Goal: Check status: Check status

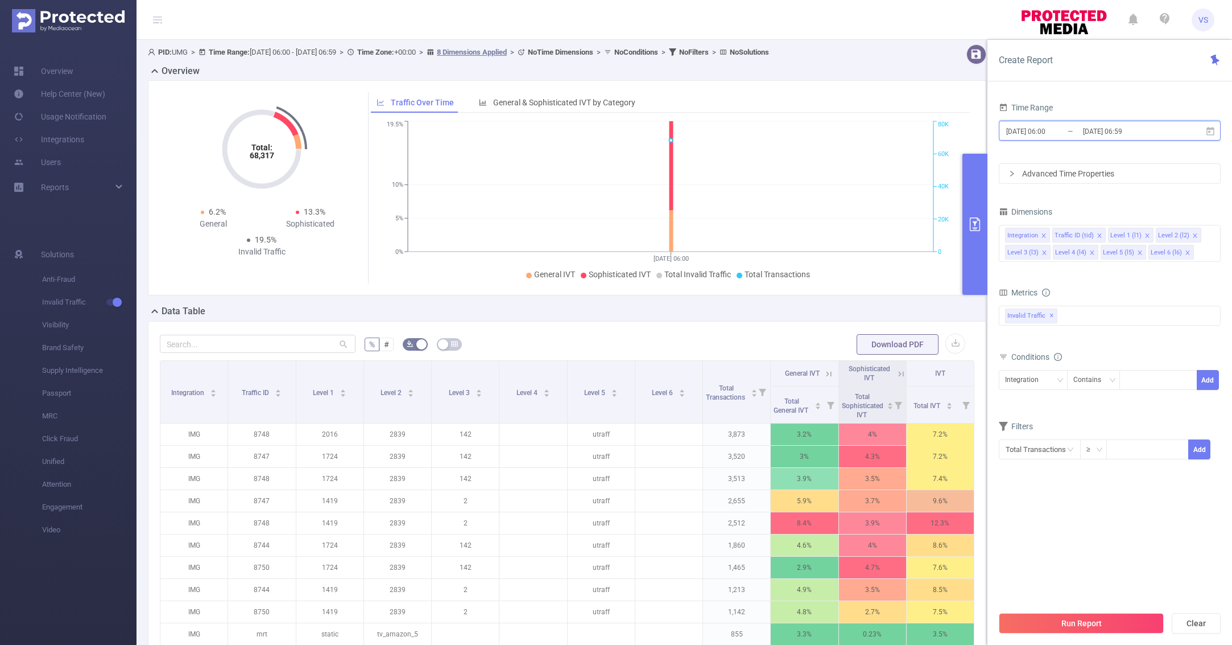
click at [1043, 122] on span "[DATE] 06:00 _ [DATE] 06:59" at bounding box center [1110, 131] width 222 height 20
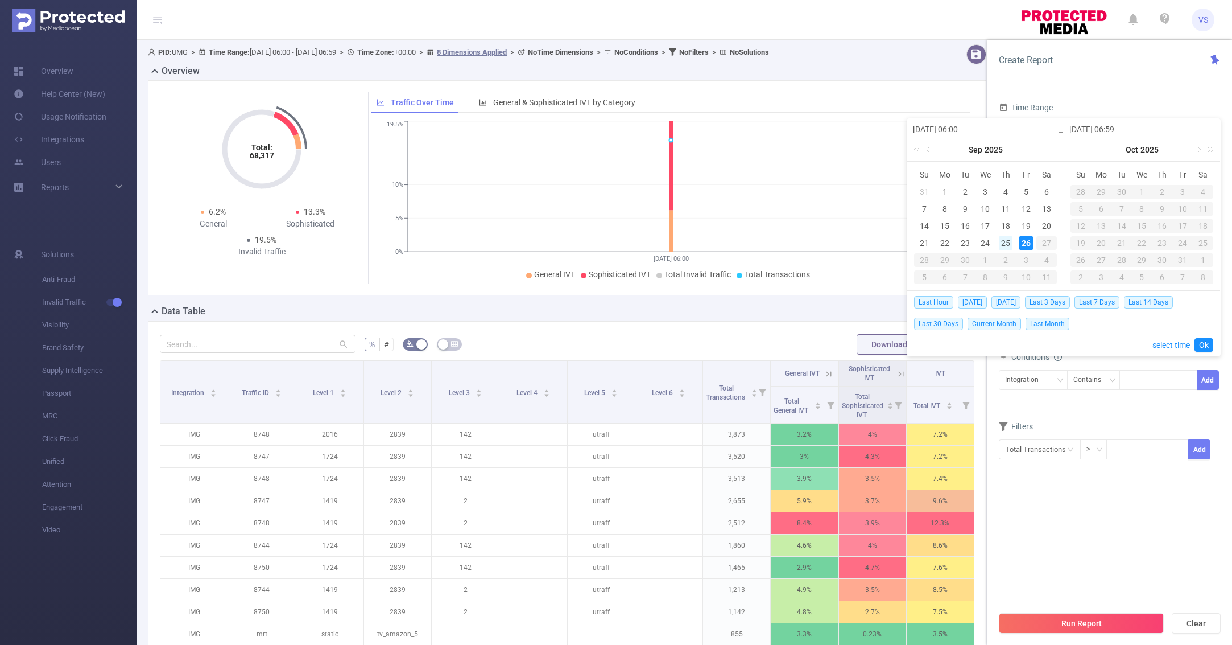
click at [1003, 243] on div "25" at bounding box center [1006, 243] width 14 height 14
type input "[DATE] 06:00"
type input "[DATE] 06:59"
type input "[DATE] 06:00"
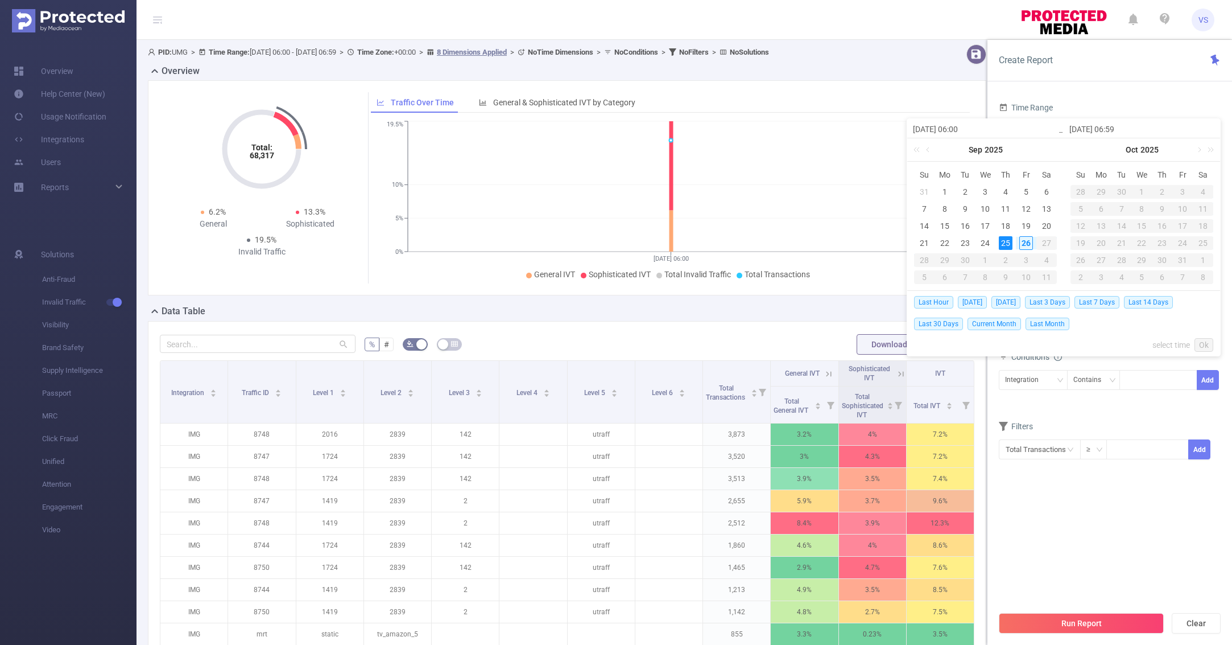
type input "[DATE] 06:59"
click at [1207, 341] on link "Ok" at bounding box center [1204, 345] width 19 height 14
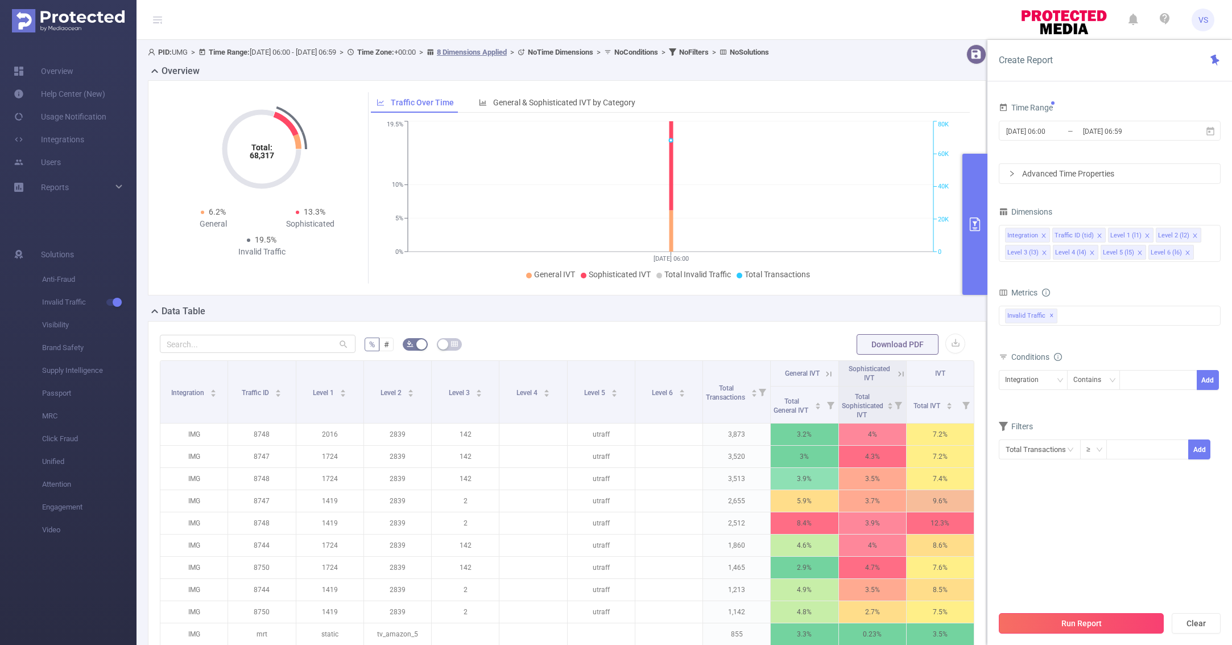
click at [1093, 623] on button "Run Report" at bounding box center [1081, 623] width 165 height 20
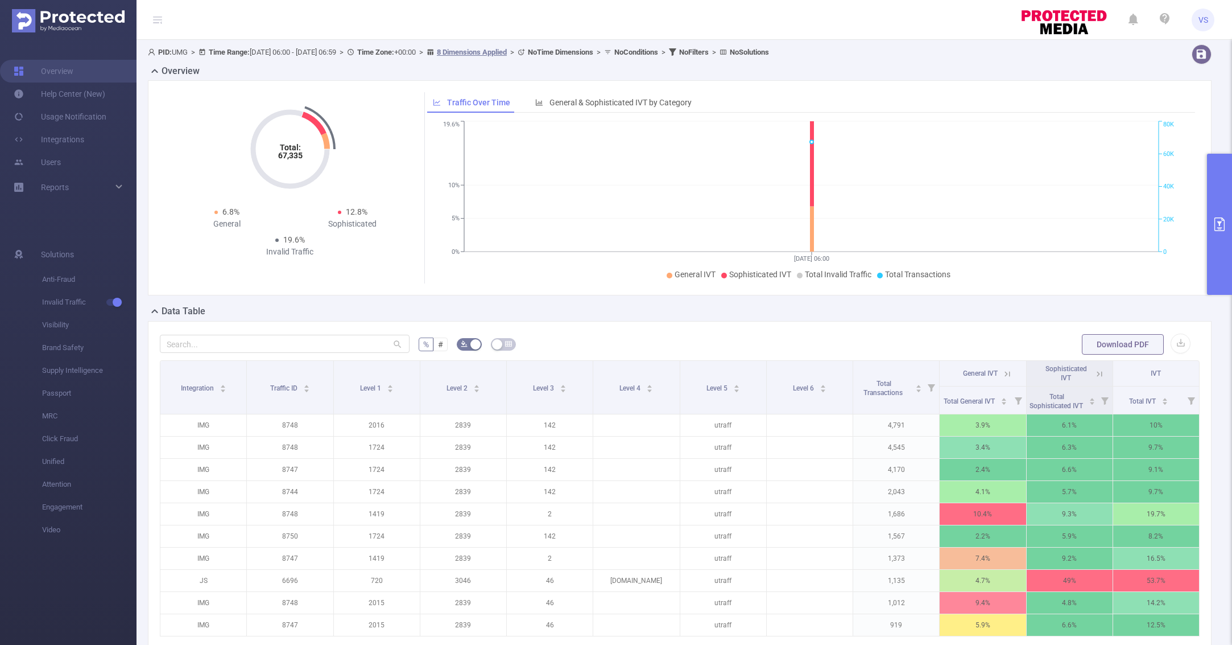
click at [1217, 190] on button "primary" at bounding box center [1219, 224] width 25 height 141
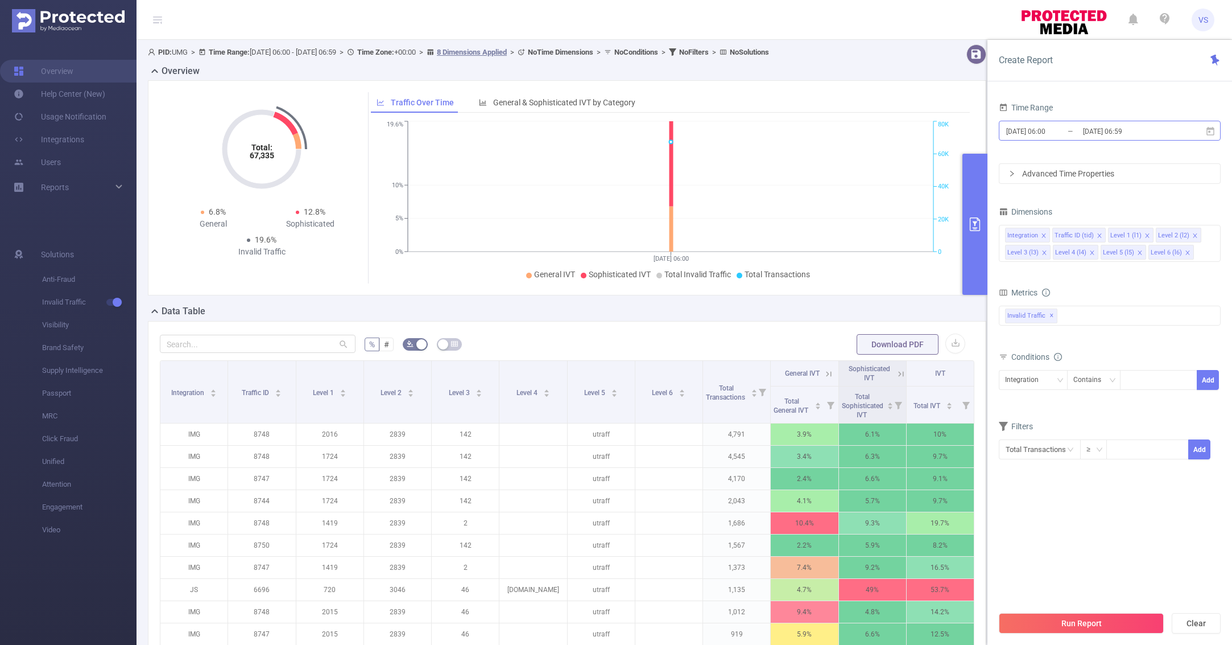
click at [1071, 127] on input "[DATE] 06:00" at bounding box center [1051, 130] width 92 height 15
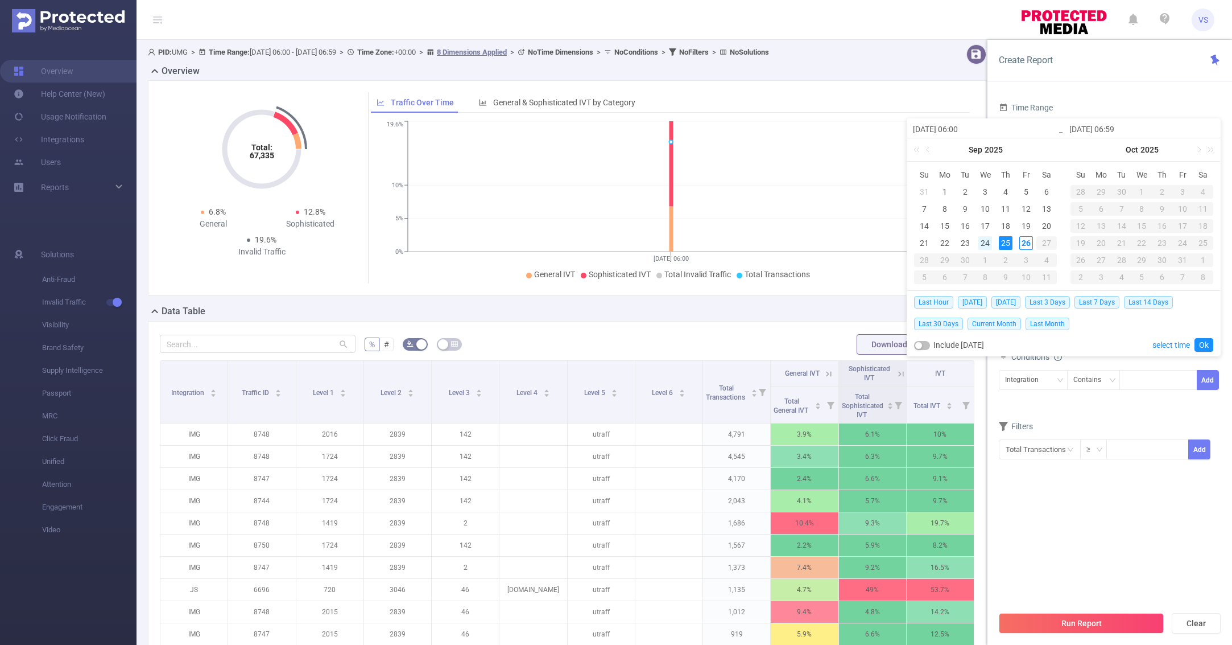
click at [982, 247] on div "24" at bounding box center [985, 243] width 14 height 14
type input "[DATE] 06:00"
type input "[DATE] 06:59"
type input "[DATE] 06:00"
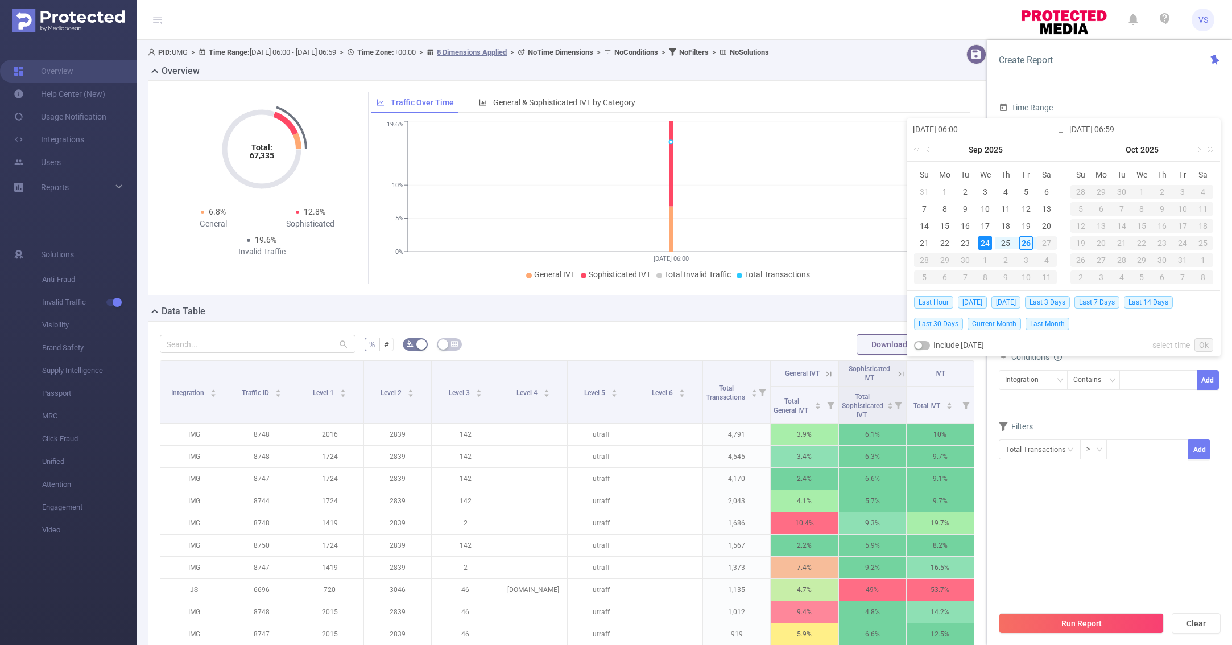
type input "[DATE] 06:59"
click at [1208, 342] on link "Ok" at bounding box center [1204, 345] width 19 height 14
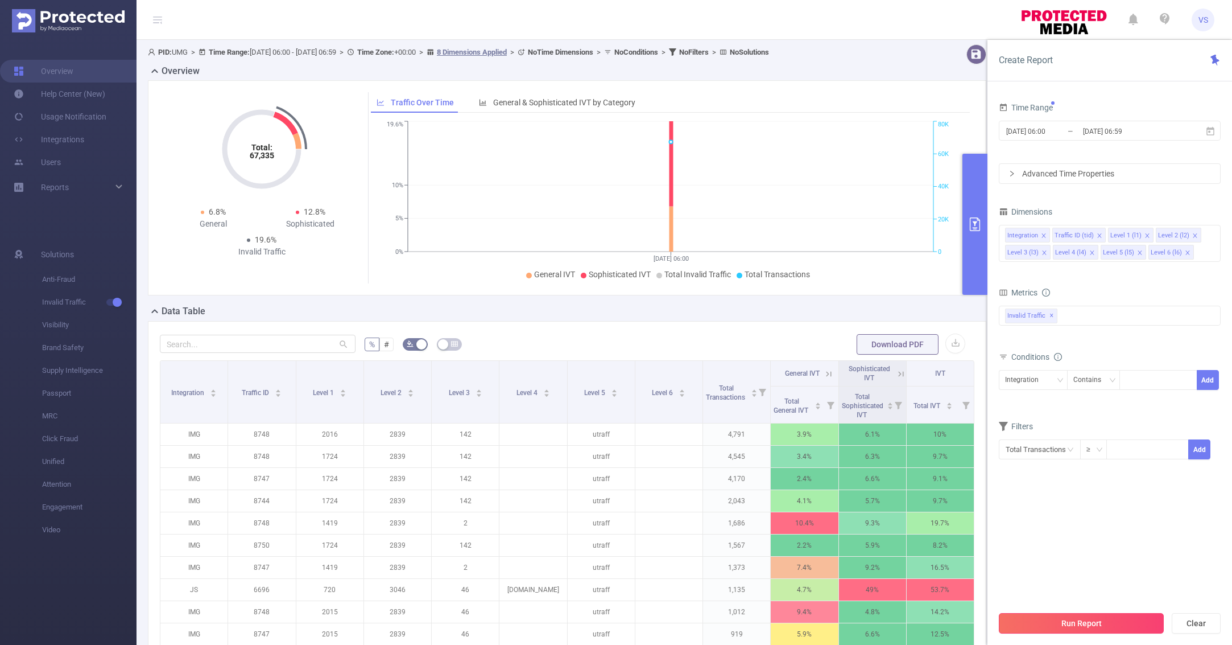
click at [1066, 613] on button "Run Report" at bounding box center [1081, 623] width 165 height 20
